Goal: Information Seeking & Learning: Learn about a topic

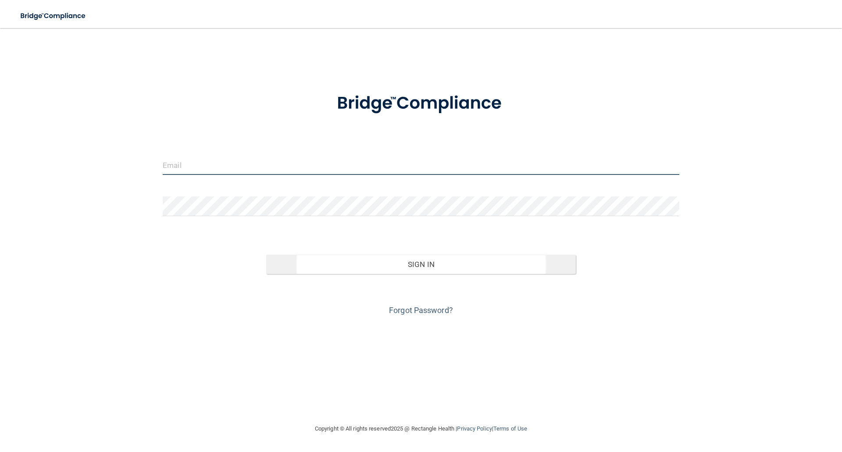
type input "[EMAIL_ADDRESS][DOMAIN_NAME]"
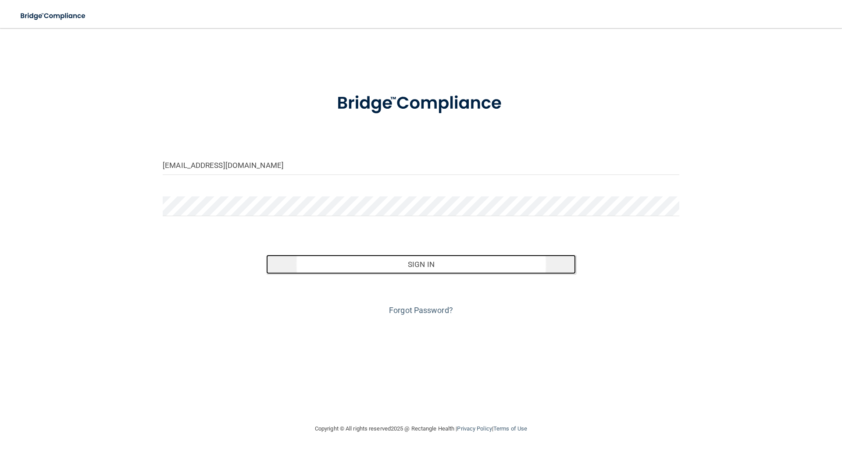
click at [432, 261] on button "Sign In" at bounding box center [421, 264] width 310 height 19
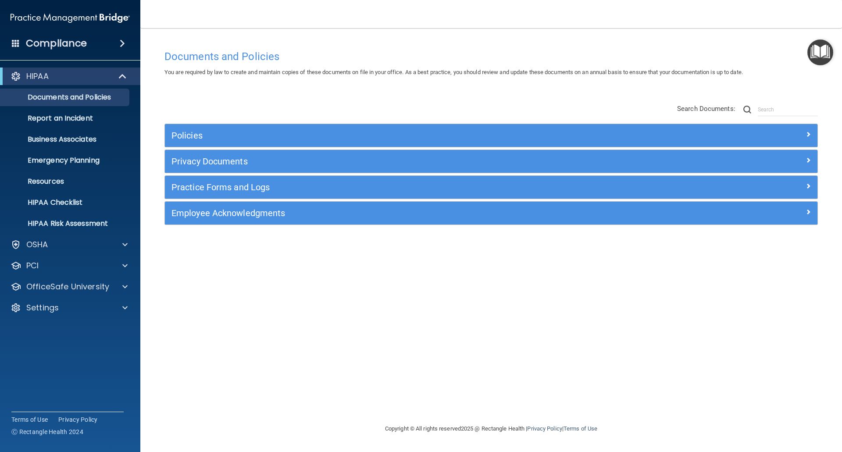
click at [122, 42] on span at bounding box center [122, 43] width 5 height 11
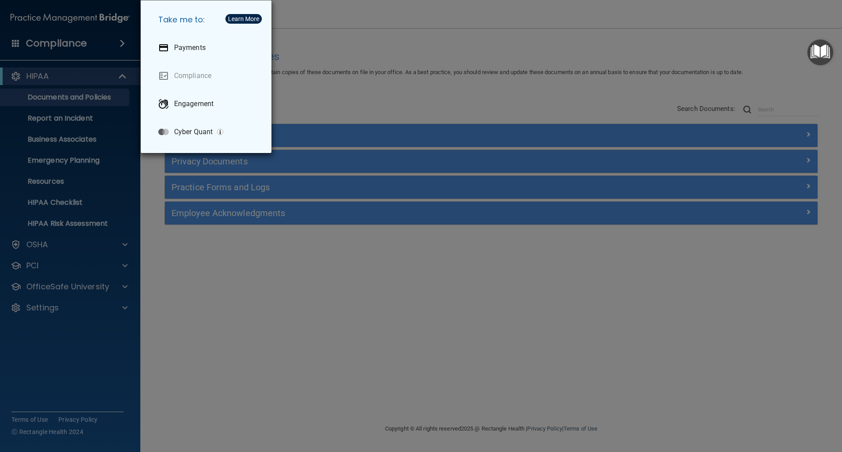
click at [314, 324] on div "Take me to: Payments Compliance Engagement Cyber Quant" at bounding box center [421, 226] width 842 height 452
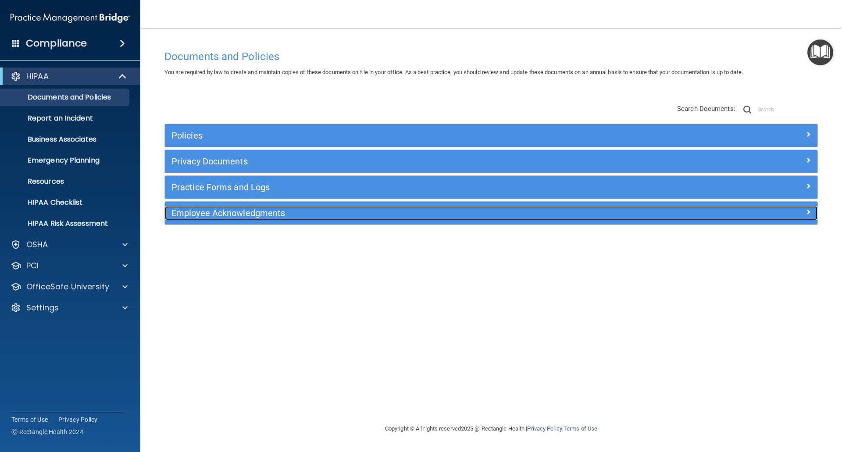
click at [810, 207] on span at bounding box center [808, 212] width 5 height 11
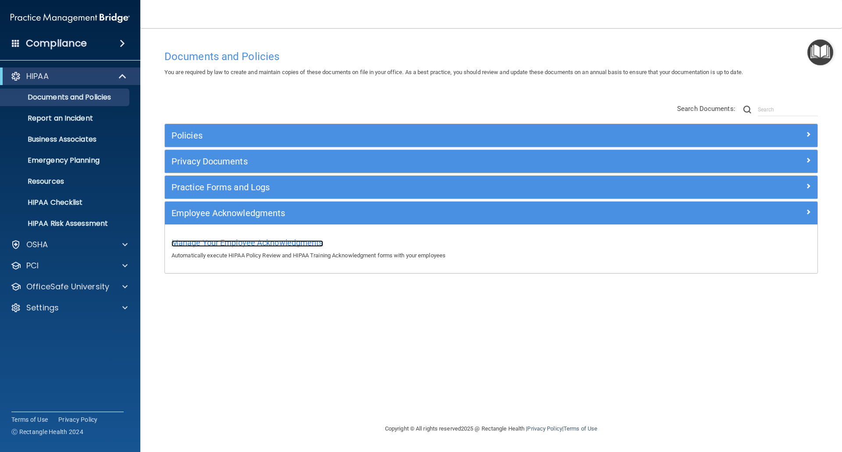
click at [270, 242] on span "Manage Your Employee Acknowledgments" at bounding box center [247, 242] width 152 height 9
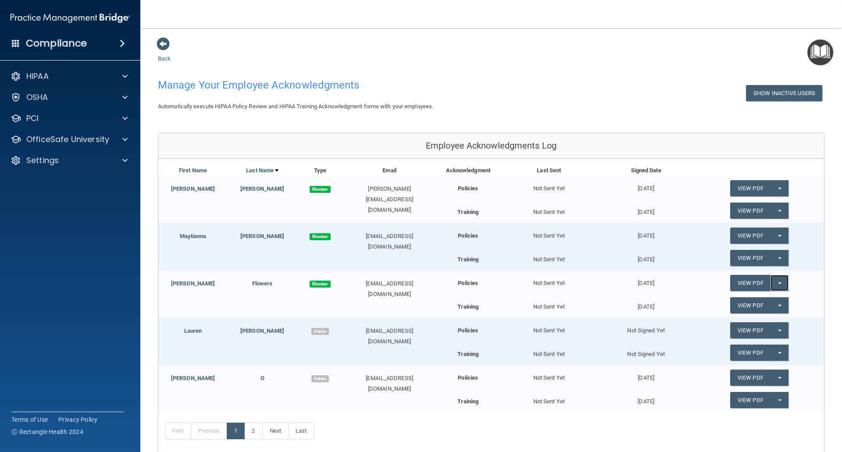
click at [771, 279] on button "Split button!" at bounding box center [780, 283] width 18 height 16
click at [746, 283] on link "View PDF" at bounding box center [750, 283] width 40 height 16
click at [128, 78] on div at bounding box center [124, 76] width 22 height 11
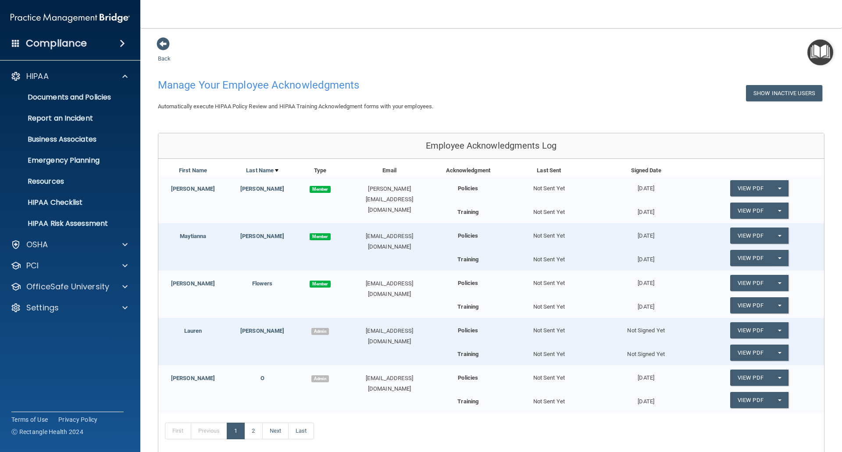
click at [122, 44] on span at bounding box center [122, 43] width 5 height 11
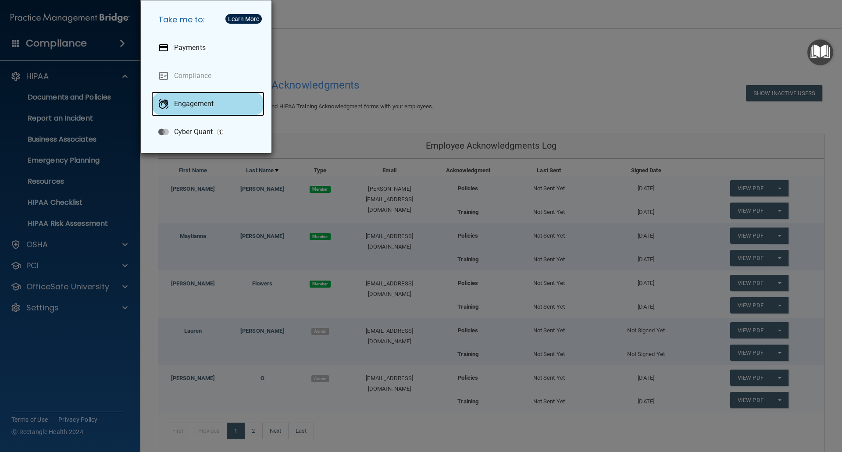
click at [217, 108] on div "Engagement" at bounding box center [207, 104] width 113 height 25
click at [376, 43] on div "Take me to: Payments Compliance Engagement Cyber Quant" at bounding box center [421, 226] width 842 height 452
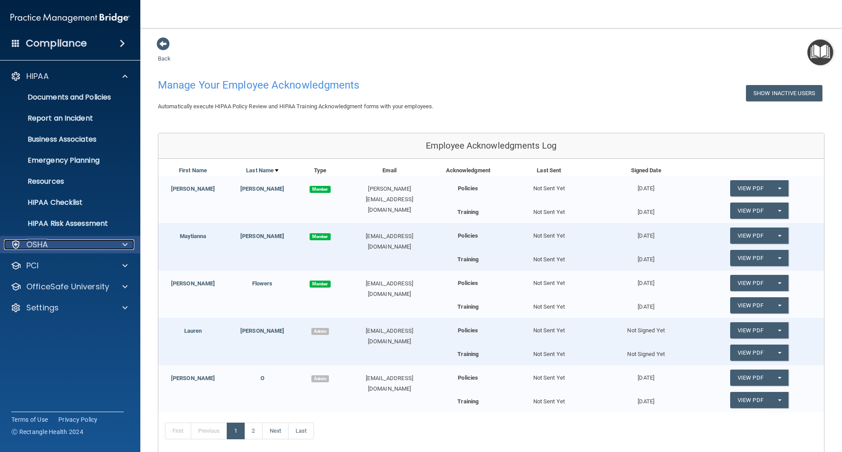
click at [120, 245] on div at bounding box center [124, 244] width 22 height 11
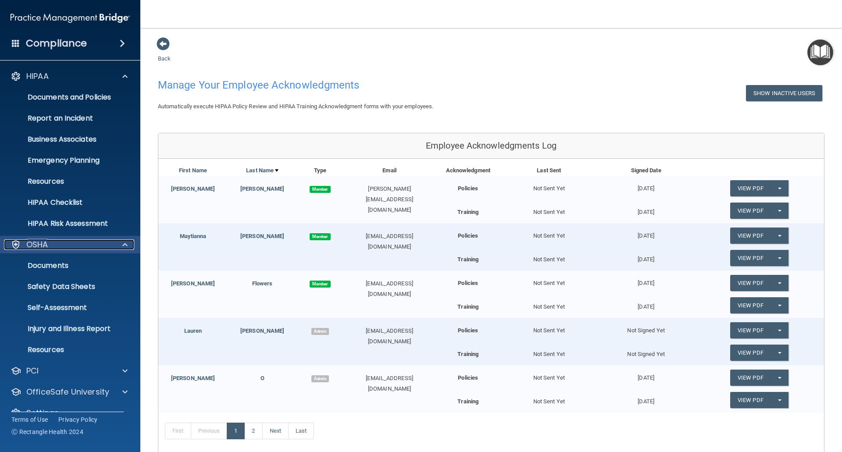
scroll to position [17, 0]
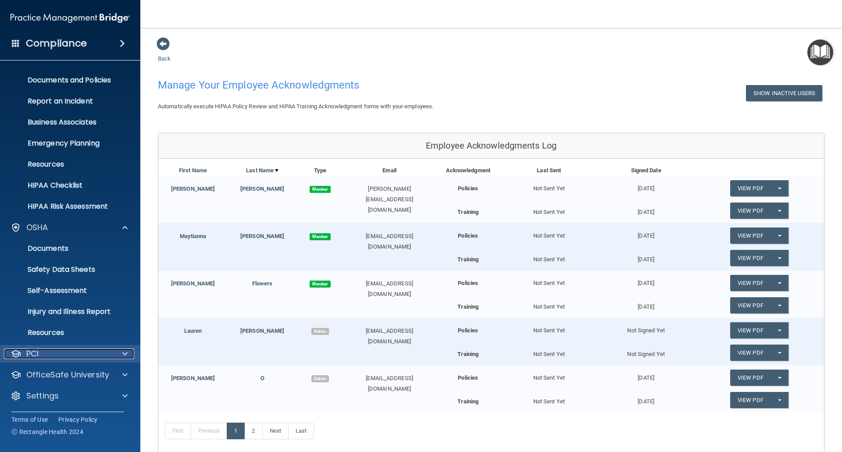
click at [128, 355] on div at bounding box center [124, 354] width 22 height 11
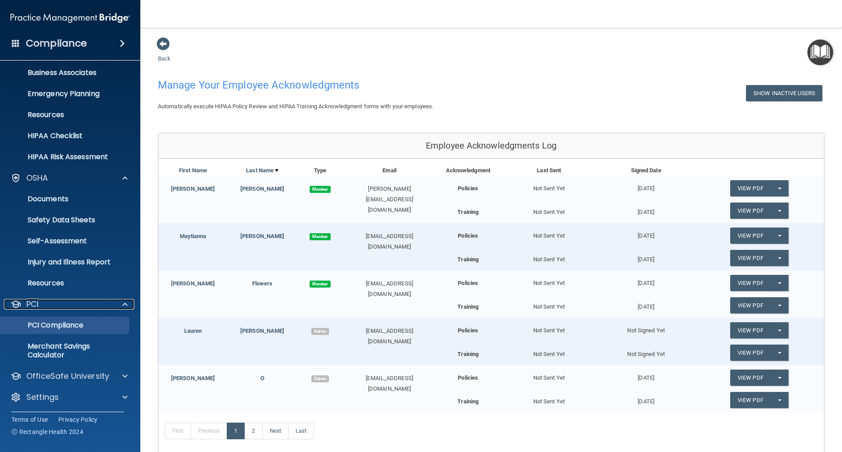
scroll to position [68, 0]
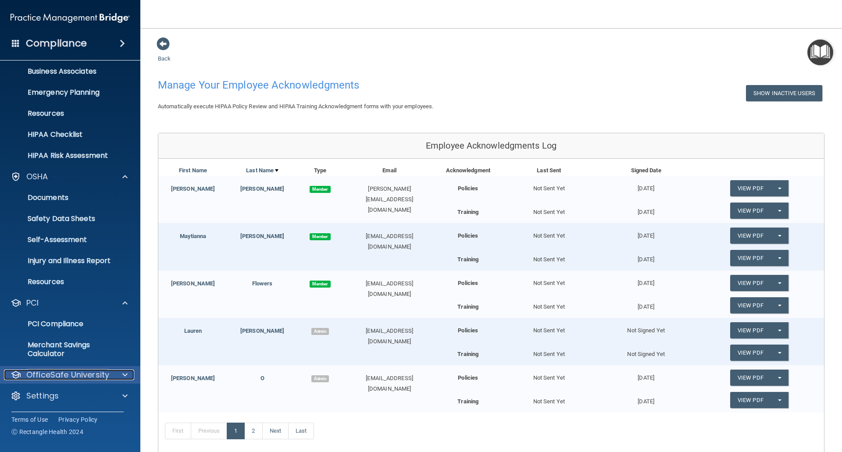
click at [122, 376] on span at bounding box center [124, 375] width 5 height 11
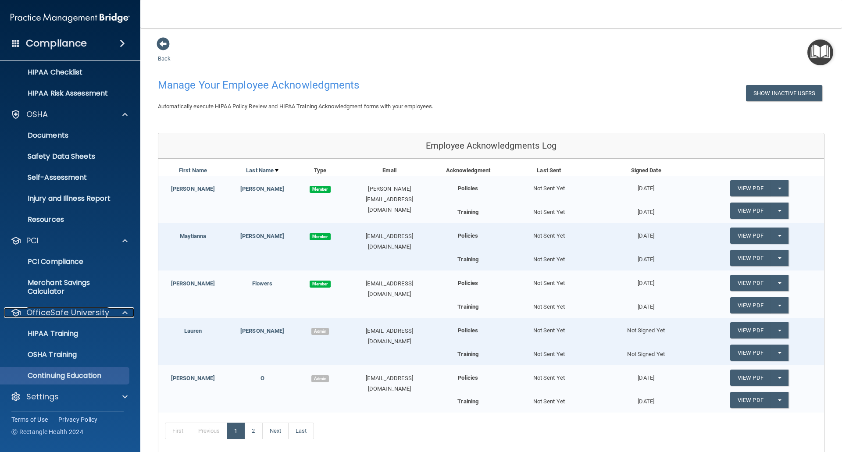
scroll to position [131, 0]
click at [82, 376] on p "Continuing Education" at bounding box center [66, 375] width 120 height 9
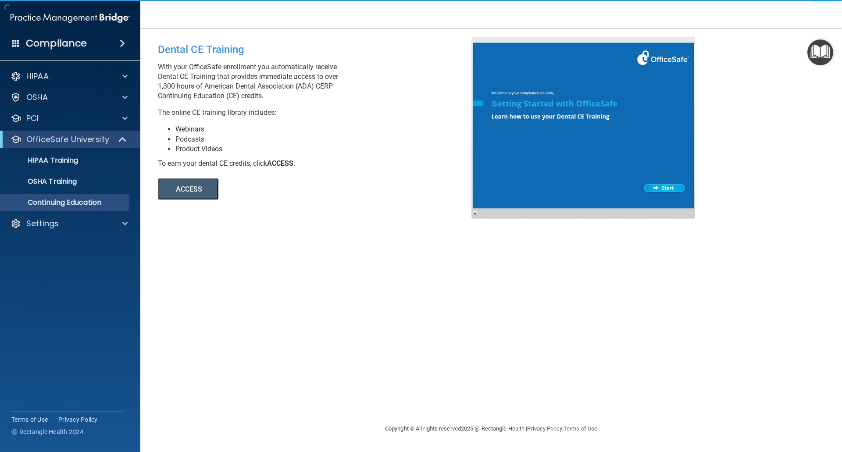
click at [199, 183] on button "ACCESS" at bounding box center [188, 189] width 61 height 21
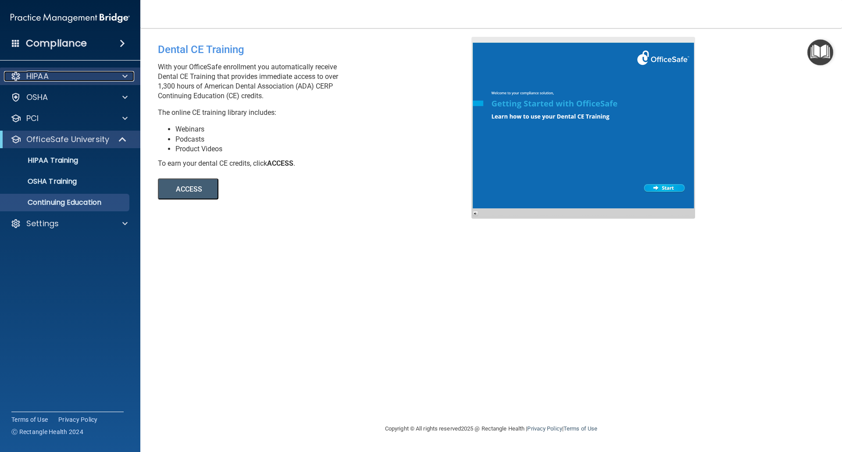
click at [132, 77] on div at bounding box center [124, 76] width 22 height 11
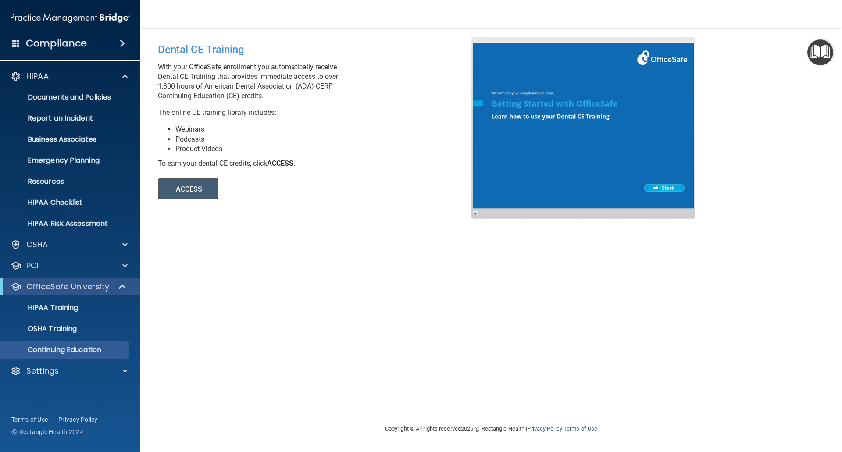
click at [122, 43] on span at bounding box center [122, 43] width 5 height 11
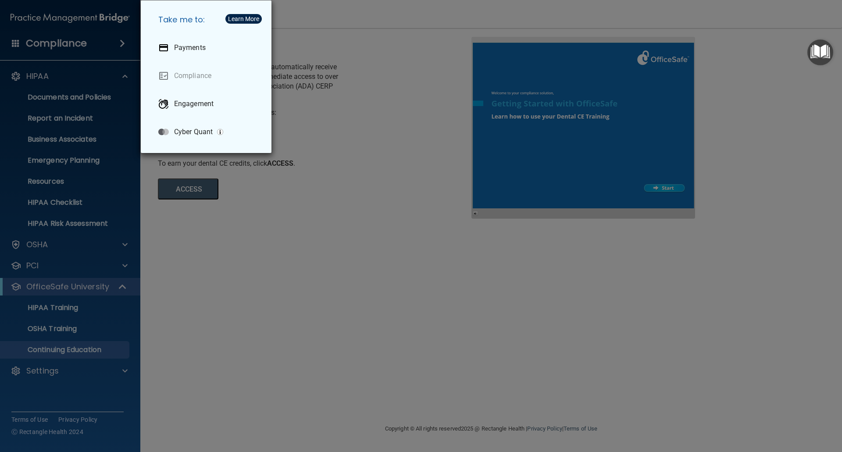
click at [279, 289] on div "Take me to: Payments Compliance Engagement Cyber Quant" at bounding box center [421, 226] width 842 height 452
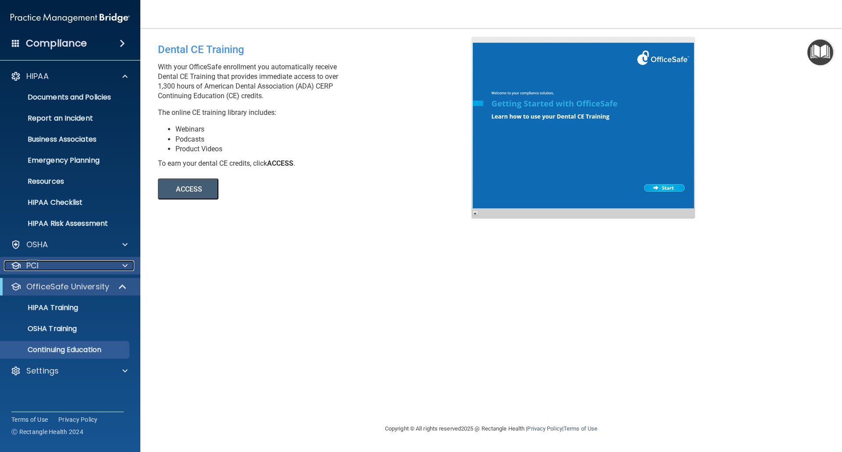
click at [58, 261] on div "PCI" at bounding box center [58, 266] width 109 height 11
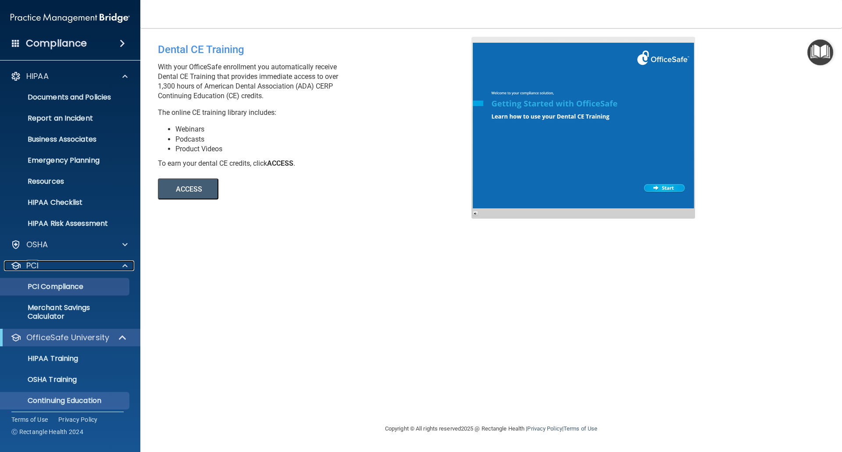
scroll to position [26, 0]
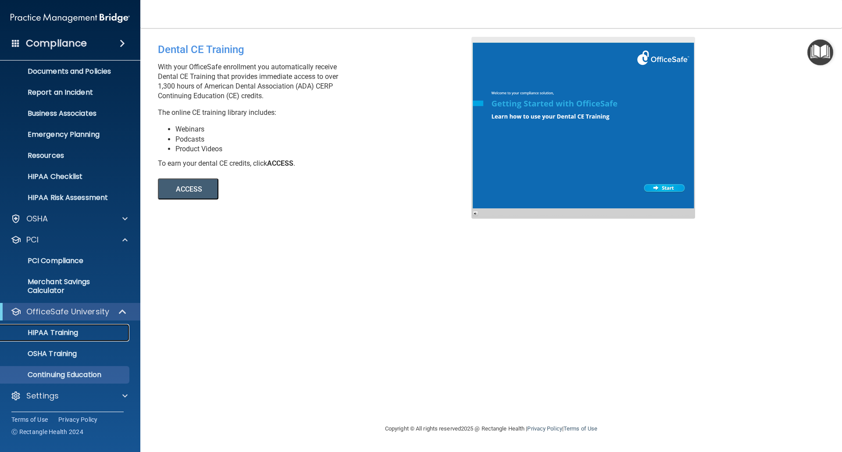
click at [58, 337] on p "HIPAA Training" at bounding box center [42, 333] width 72 height 9
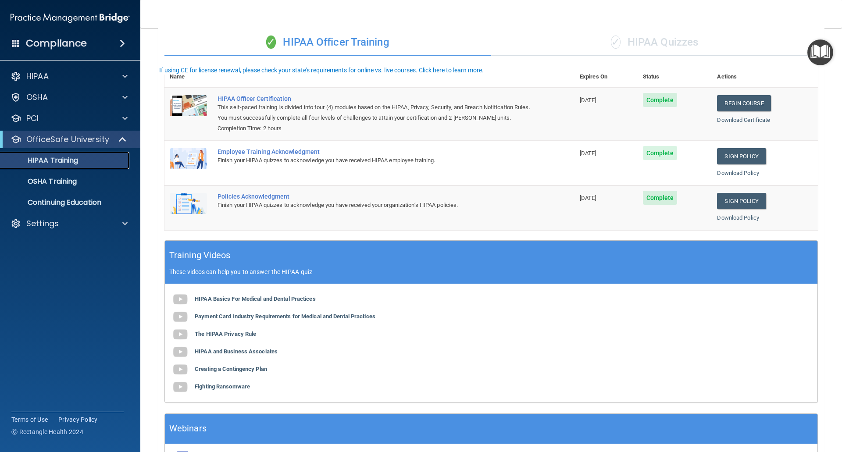
scroll to position [128, 0]
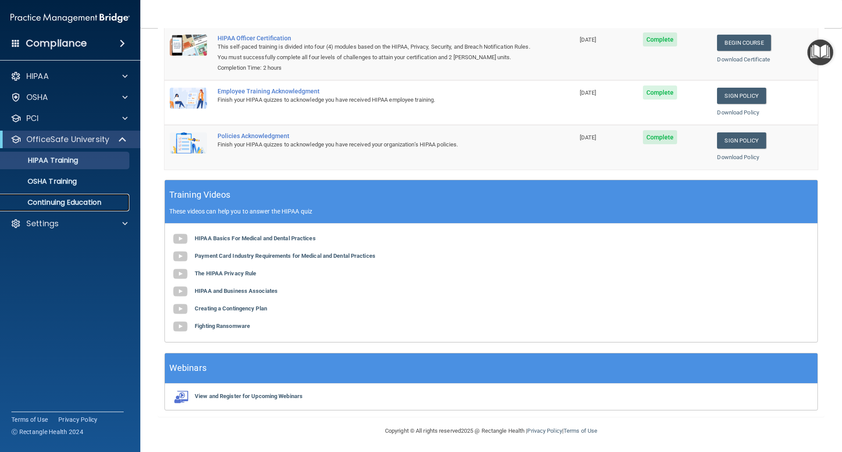
click at [73, 204] on p "Continuing Education" at bounding box center [66, 202] width 120 height 9
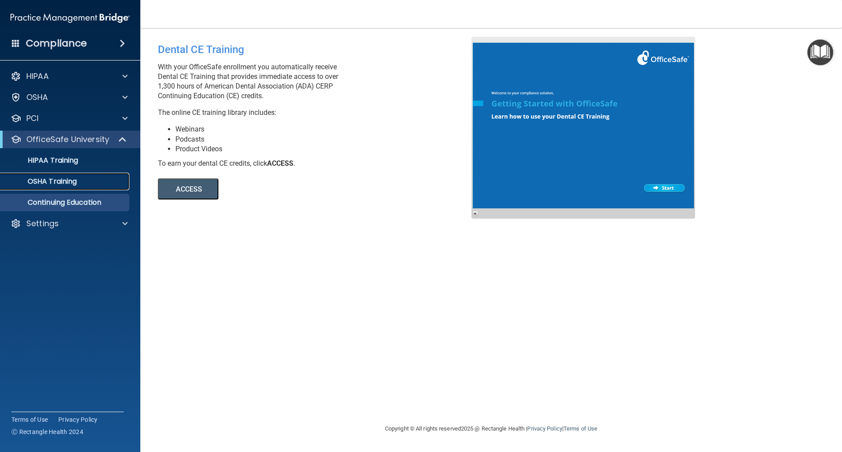
click at [75, 182] on p "OSHA Training" at bounding box center [41, 181] width 71 height 9
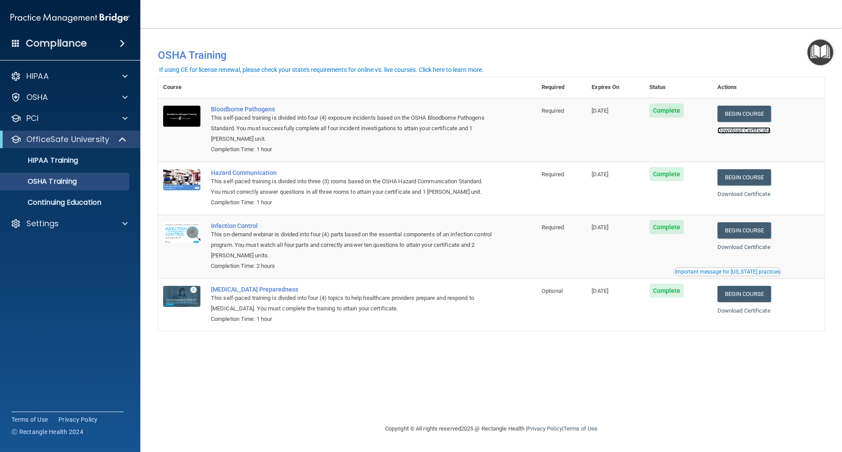
click at [753, 129] on link "Download Certificate" at bounding box center [744, 130] width 53 height 7
click at [466, 68] on div "If using CE for license renewal, please check your state's requirements for onl…" at bounding box center [321, 70] width 325 height 6
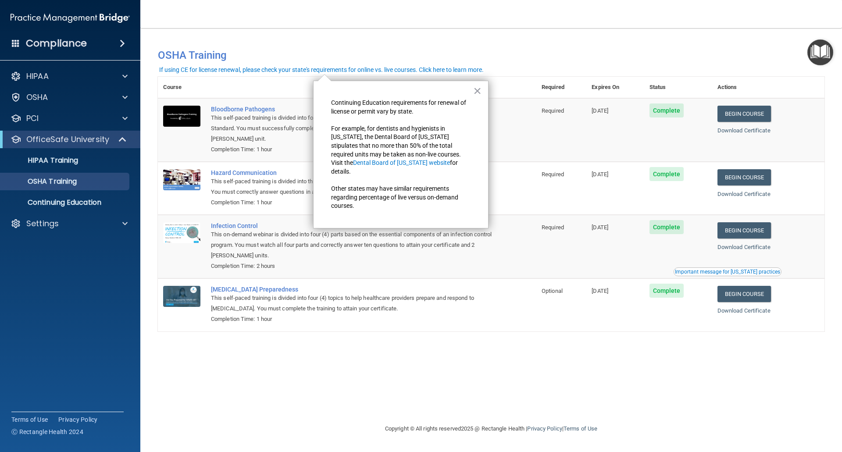
click at [472, 93] on div "× Continuing Education requirements for renewal of license or permit vary by st…" at bounding box center [400, 155] width 175 height 148
click at [479, 93] on button "×" at bounding box center [477, 91] width 8 height 14
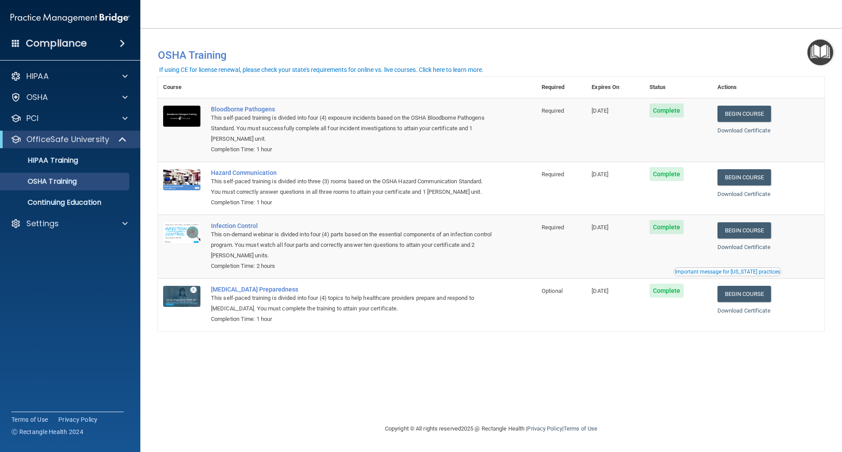
click at [325, 391] on div "You have a course that has expired or is incomplete. Please complete the course…" at bounding box center [491, 226] width 667 height 378
click at [215, 397] on div "You have a course that has expired or is incomplete. Please complete the course…" at bounding box center [491, 226] width 667 height 378
click at [53, 164] on p "HIPAA Training" at bounding box center [42, 160] width 72 height 9
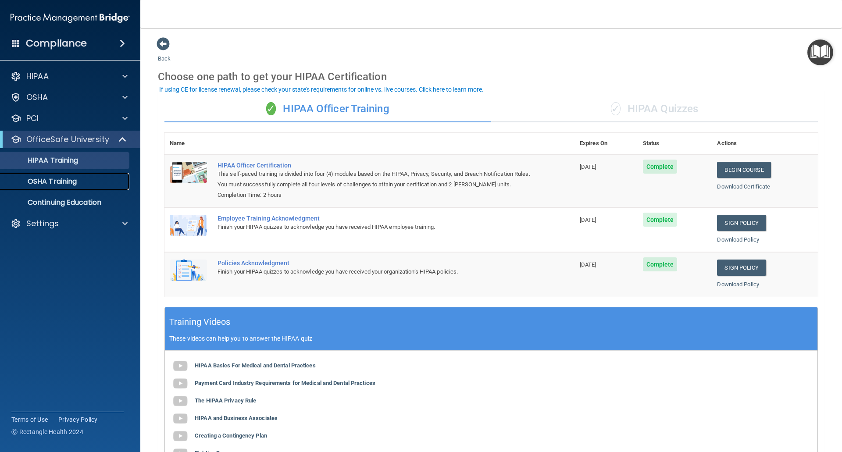
click at [30, 186] on link "OSHA Training" at bounding box center [60, 182] width 138 height 18
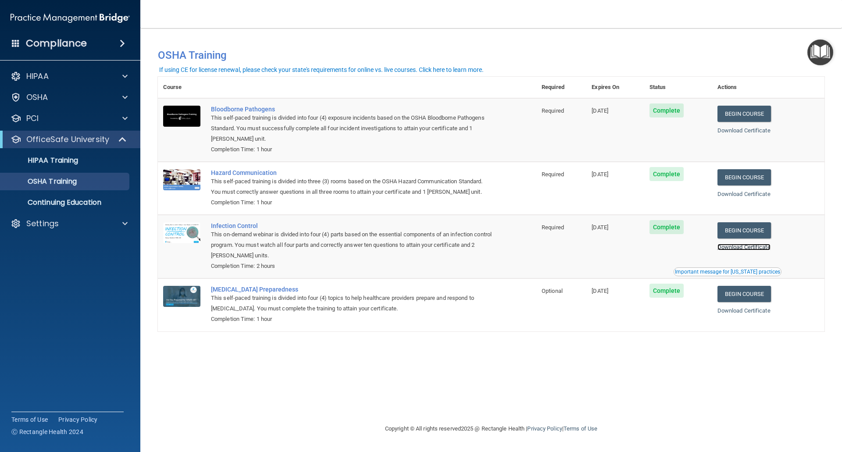
click at [761, 249] on link "Download Certificate" at bounding box center [744, 247] width 53 height 7
